Goal: Information Seeking & Learning: Learn about a topic

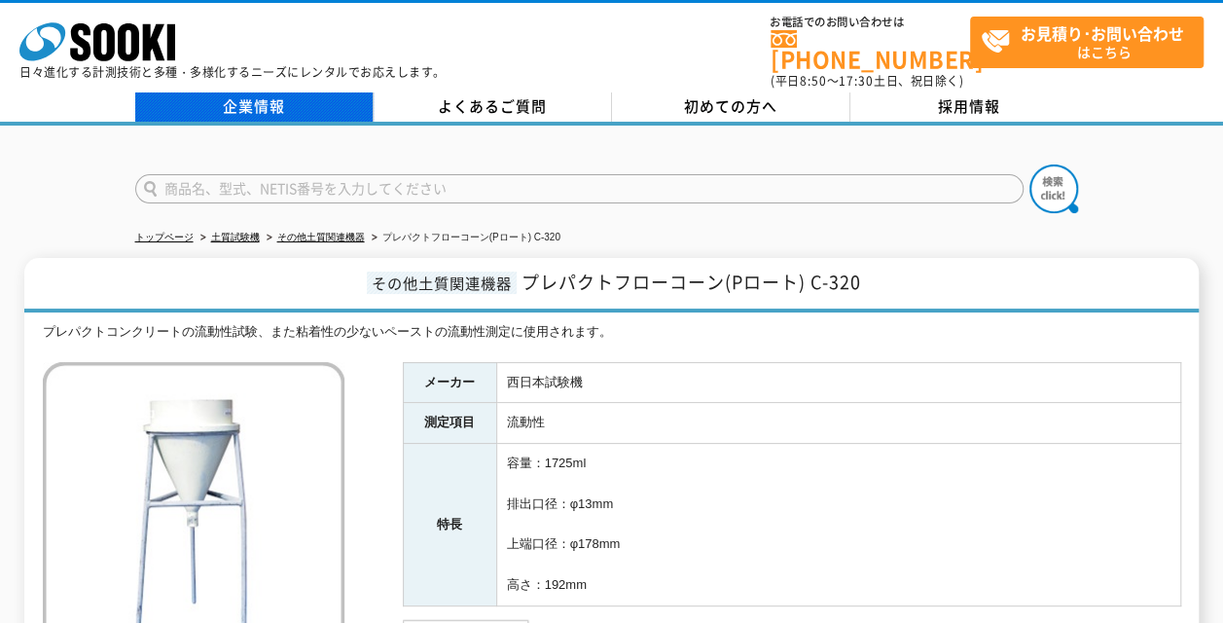
click at [290, 96] on link "企業情報" at bounding box center [254, 106] width 238 height 29
click at [222, 232] on link "土質試験機" at bounding box center [235, 237] width 49 height 11
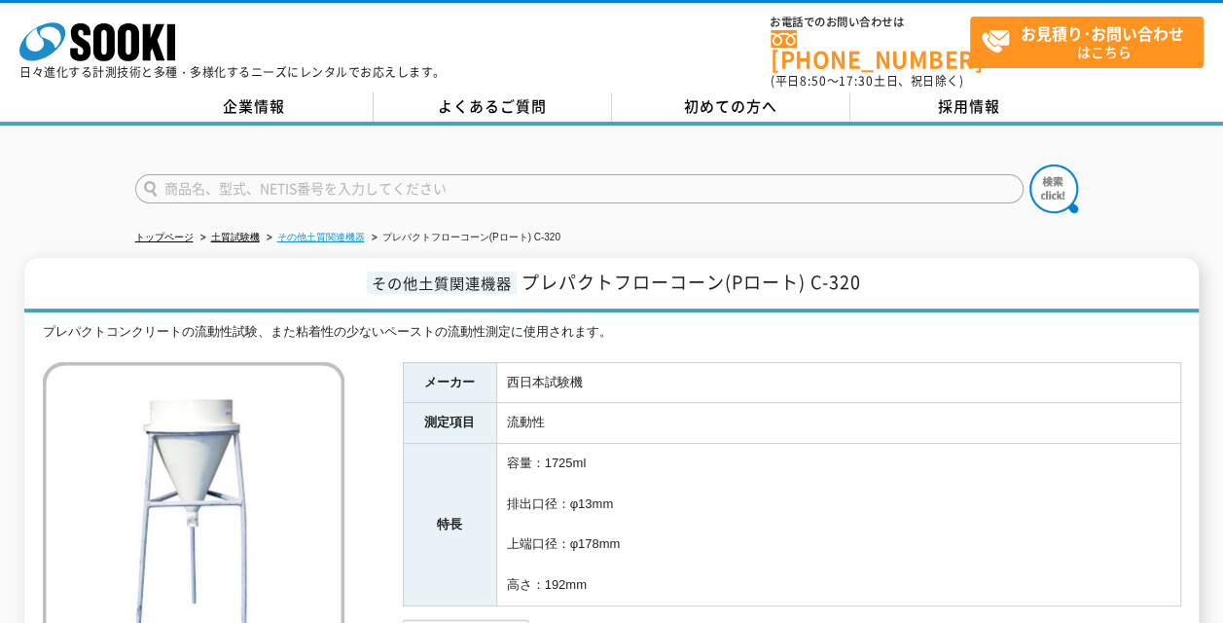
click at [312, 232] on link "その他土質関連機器" at bounding box center [321, 237] width 88 height 11
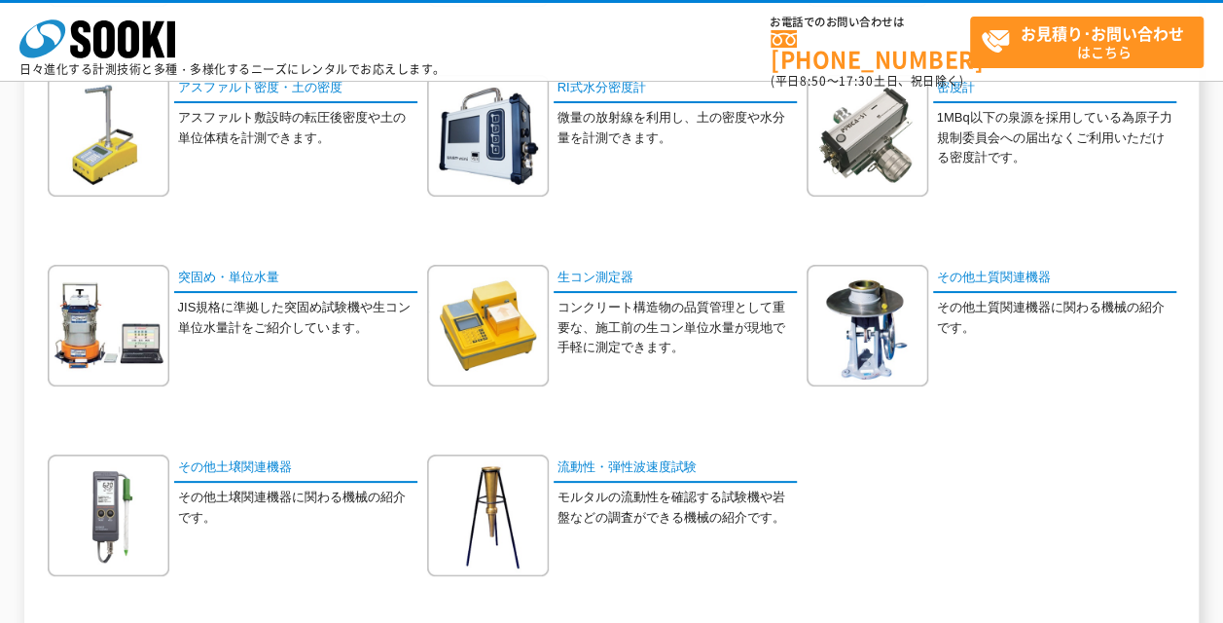
scroll to position [557, 0]
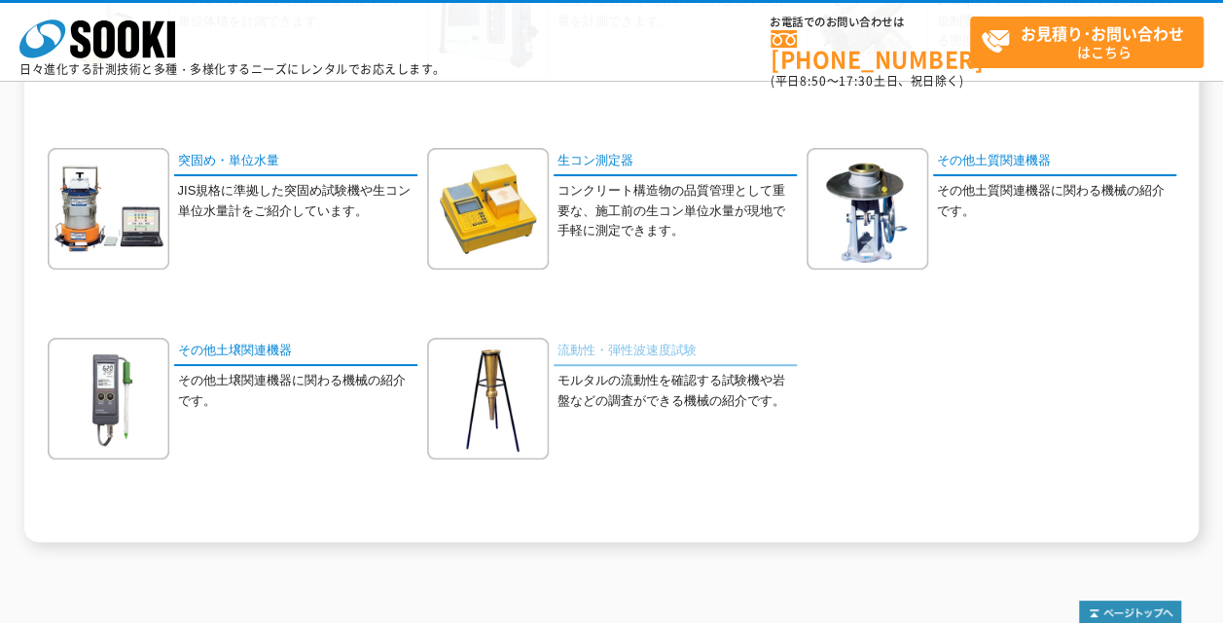
click at [637, 349] on link "流動性・弾性波速度試験" at bounding box center [675, 352] width 243 height 28
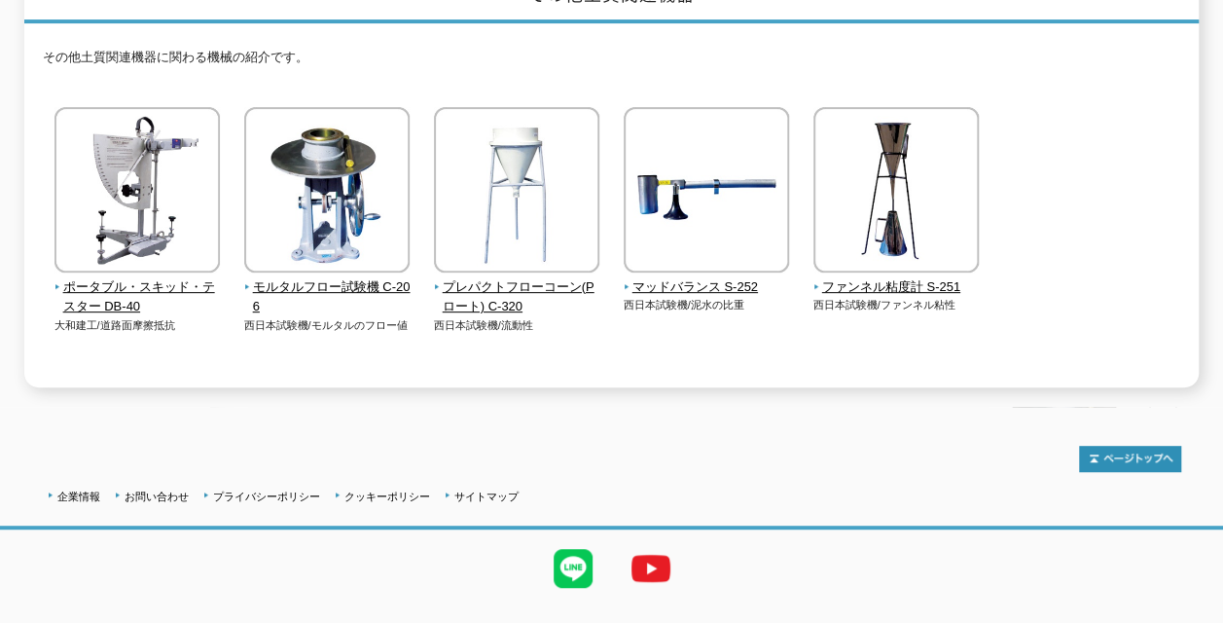
scroll to position [292, 0]
